Goal: Information Seeking & Learning: Learn about a topic

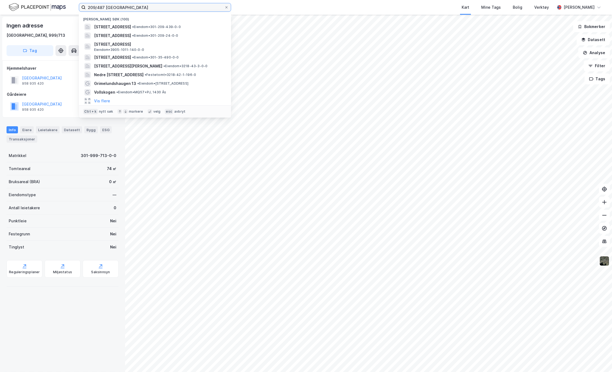
drag, startPoint x: 124, startPoint y: 6, endPoint x: 77, endPoint y: 7, distance: 47.3
click at [77, 7] on div "209/487 oslo Nylige søk (100) [STREET_ADDRESS] • Eiendom • 301-209-439-0-0 [STR…" at bounding box center [306, 7] width 612 height 15
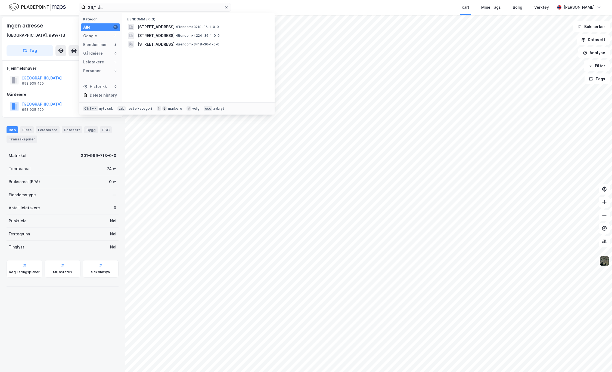
click at [153, 23] on div "[STREET_ADDRESS] • Eiendom • 3218-36-1-0-0" at bounding box center [199, 27] width 144 height 9
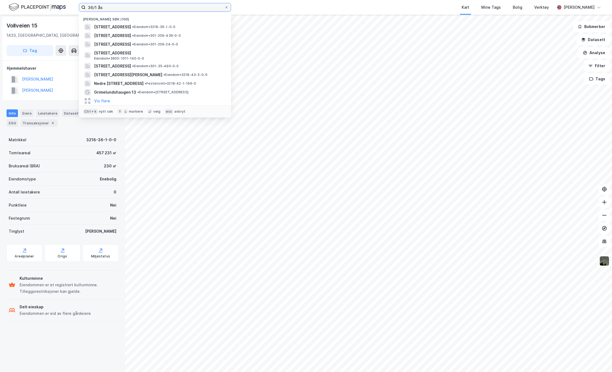
drag, startPoint x: 113, startPoint y: 7, endPoint x: 66, endPoint y: 6, distance: 47.3
click at [66, 6] on div "36/1 ås Nylige søk (100) Vollveien 15, 1433, [GEOGRAPHIC_DATA], [GEOGRAPHIC_DAT…" at bounding box center [306, 7] width 612 height 15
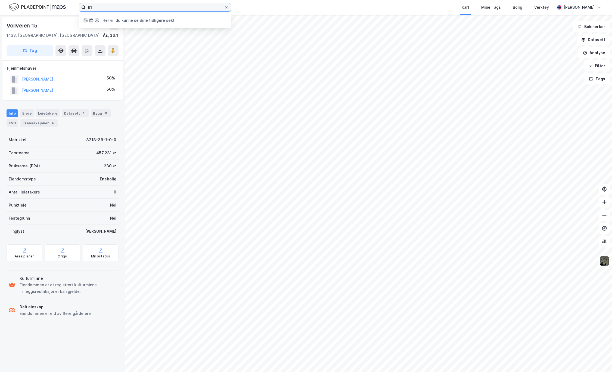
type input "9"
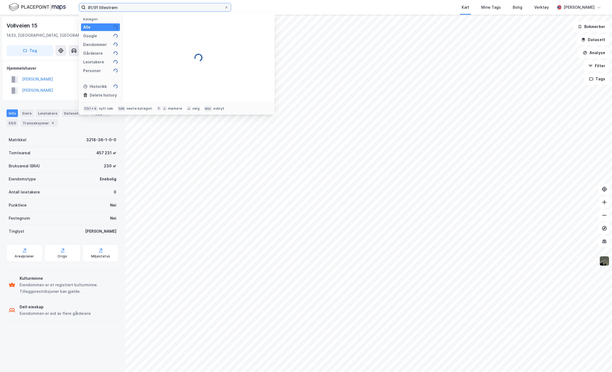
type input "81/91 lillestrøm"
click at [173, 25] on span "[STREET_ADDRESS]" at bounding box center [203, 27] width 130 height 7
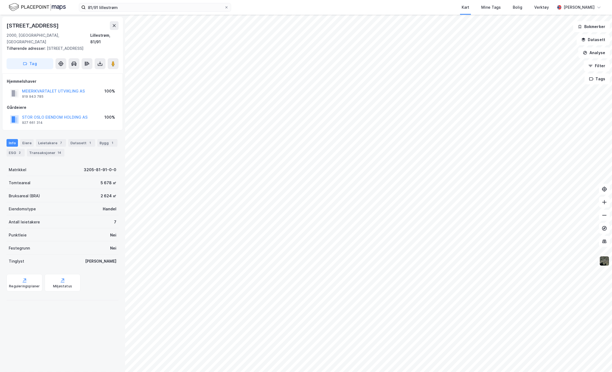
click at [603, 262] on img at bounding box center [604, 260] width 10 height 10
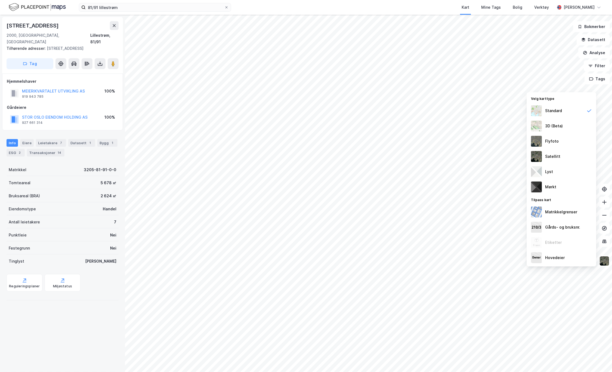
click at [543, 140] on div "Flyfoto" at bounding box center [561, 140] width 70 height 15
